Goal: Find contact information: Find contact information

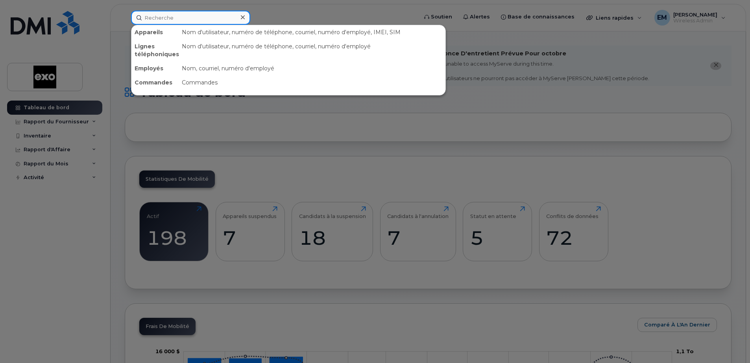
paste input "5142123764"
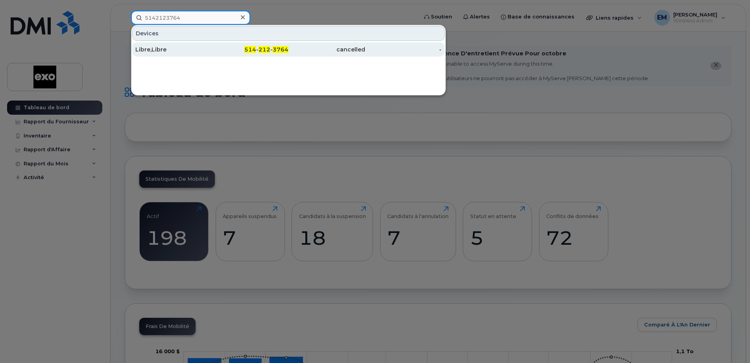
type input "5142123764"
click at [164, 50] on div "Libre,Libre" at bounding box center [173, 50] width 77 height 8
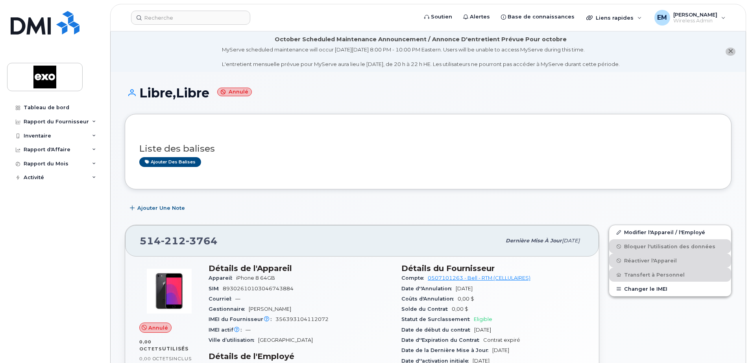
drag, startPoint x: 614, startPoint y: 96, endPoint x: 611, endPoint y: 91, distance: 5.7
click at [614, 96] on h1 "Libre,Libre Annulé" at bounding box center [428, 93] width 606 height 14
click at [223, 242] on div "[PHONE_NUMBER]" at bounding box center [320, 241] width 361 height 17
click at [187, 17] on input at bounding box center [190, 18] width 119 height 14
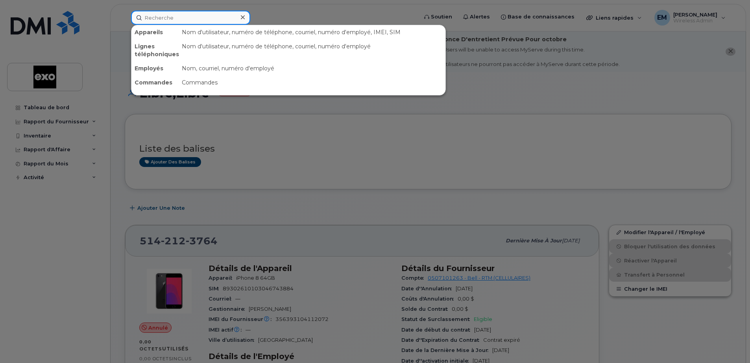
paste input "5142123764"
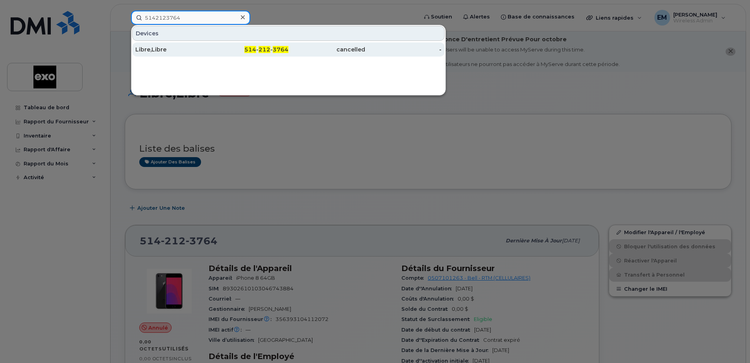
type input "5142123764"
click at [166, 52] on div "Libre,Libre" at bounding box center [173, 50] width 77 height 8
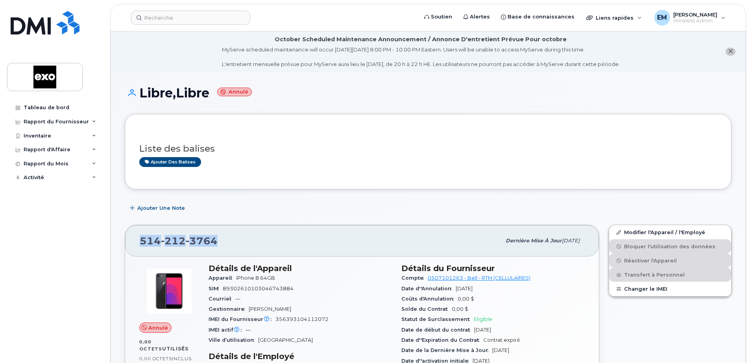
drag, startPoint x: 216, startPoint y: 244, endPoint x: 143, endPoint y: 242, distance: 72.8
click at [143, 242] on span "514 212 3764" at bounding box center [179, 241] width 78 height 12
drag, startPoint x: 143, startPoint y: 242, endPoint x: 151, endPoint y: 244, distance: 8.6
copy span "514 212 3764"
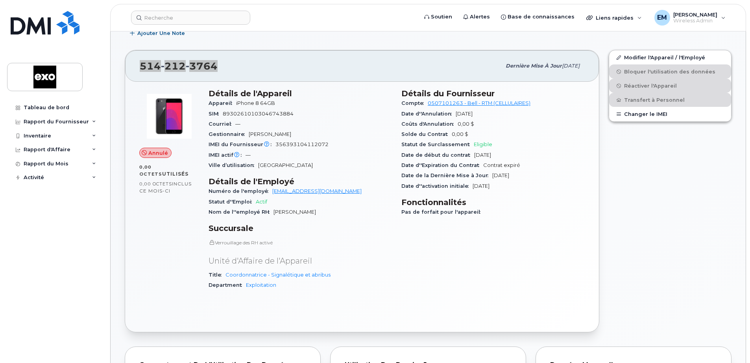
scroll to position [197, 0]
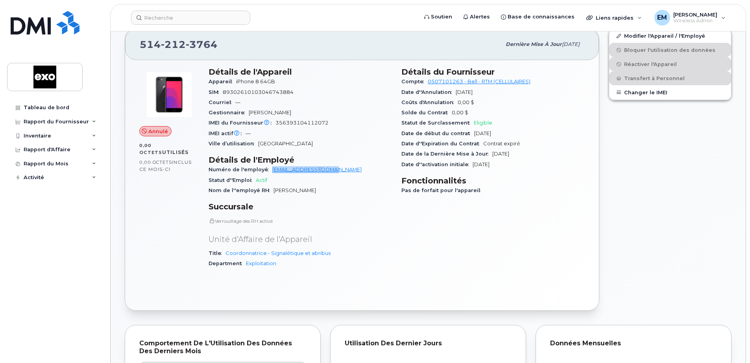
drag, startPoint x: 337, startPoint y: 168, endPoint x: 265, endPoint y: 168, distance: 72.0
click at [265, 168] on div "Numéro de l'employé anlapierre@exo.quebec" at bounding box center [299, 170] width 183 height 10
copy link "anlapierre@exo.quebec"
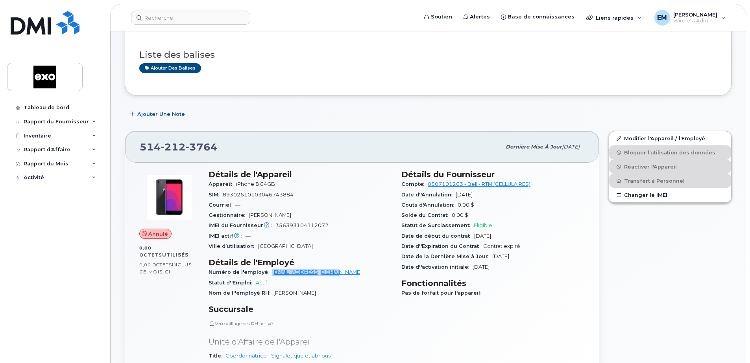
scroll to position [118, 0]
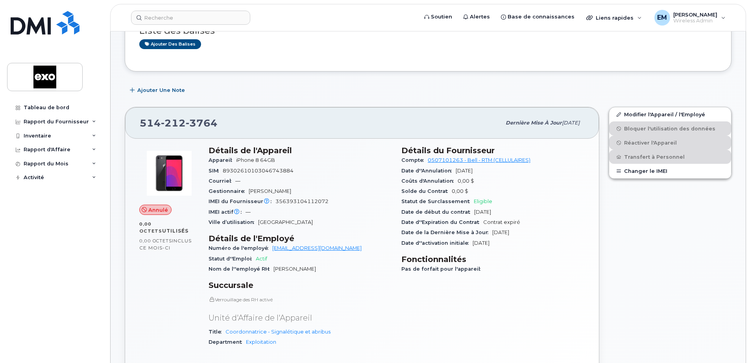
click at [213, 123] on div "[PHONE_NUMBER]" at bounding box center [320, 123] width 361 height 17
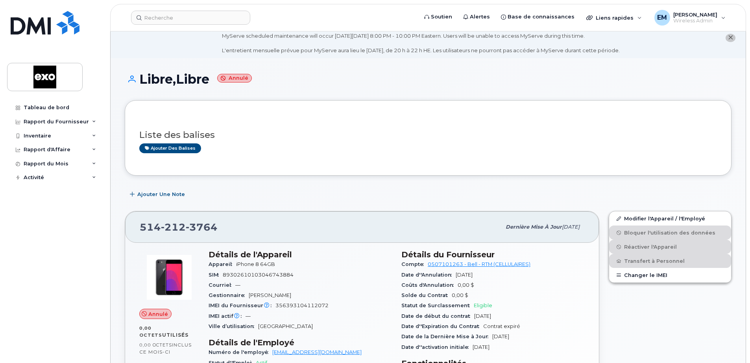
scroll to position [0, 0]
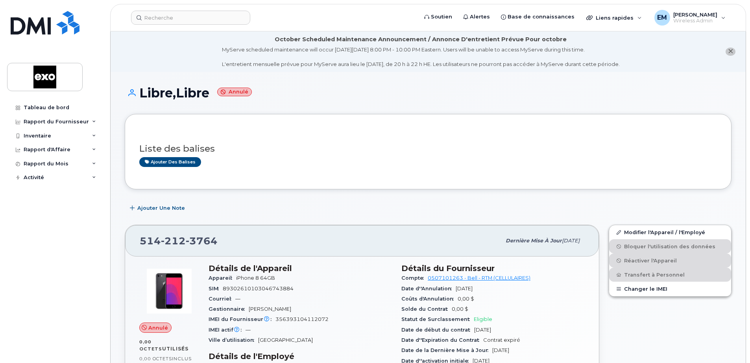
click at [341, 169] on div "Liste des balises Ajouter des balises" at bounding box center [427, 152] width 577 height 46
